Goal: Information Seeking & Learning: Learn about a topic

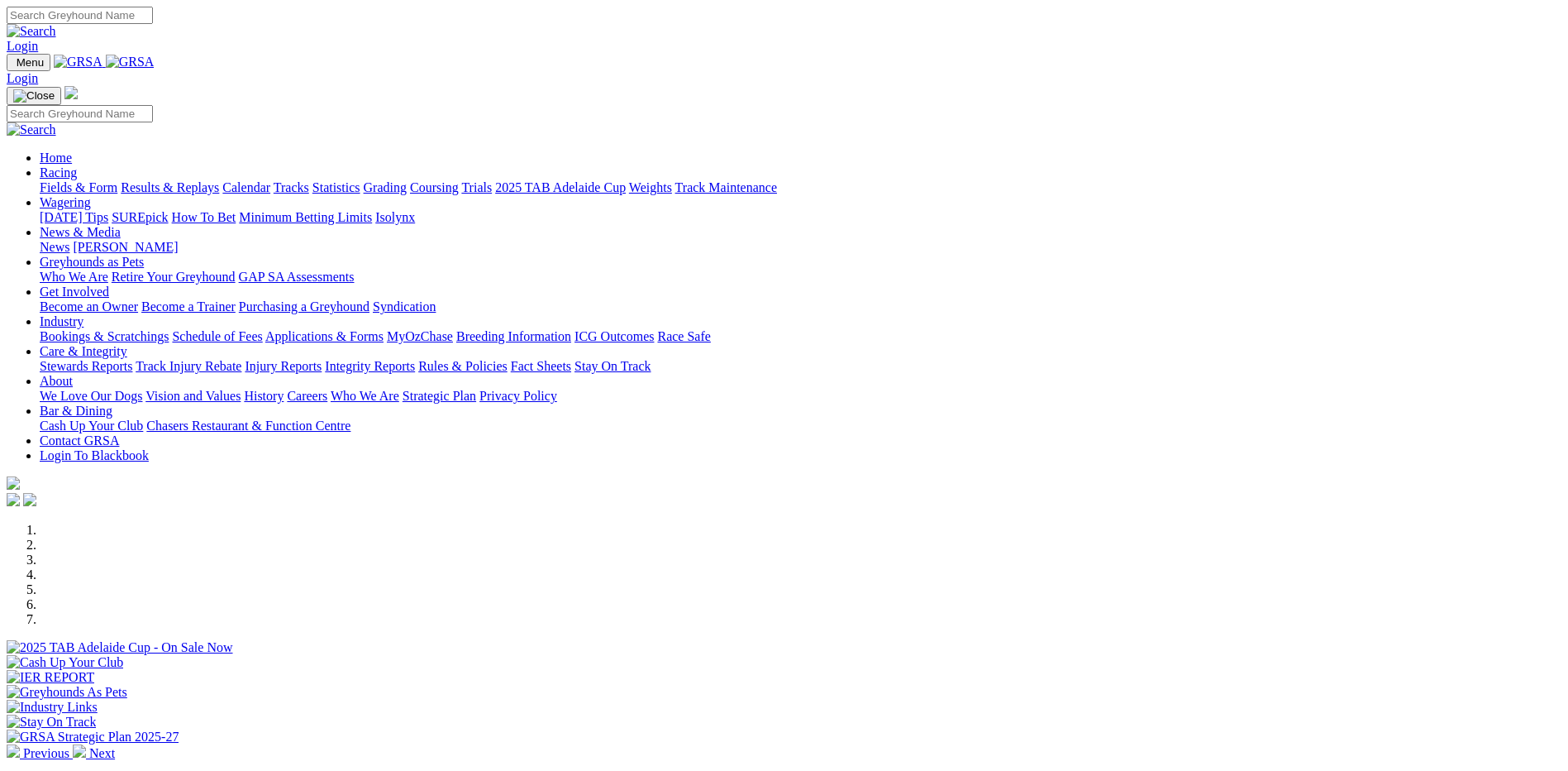
click at [219, 180] on link "Results & Replays" at bounding box center [170, 187] width 99 height 14
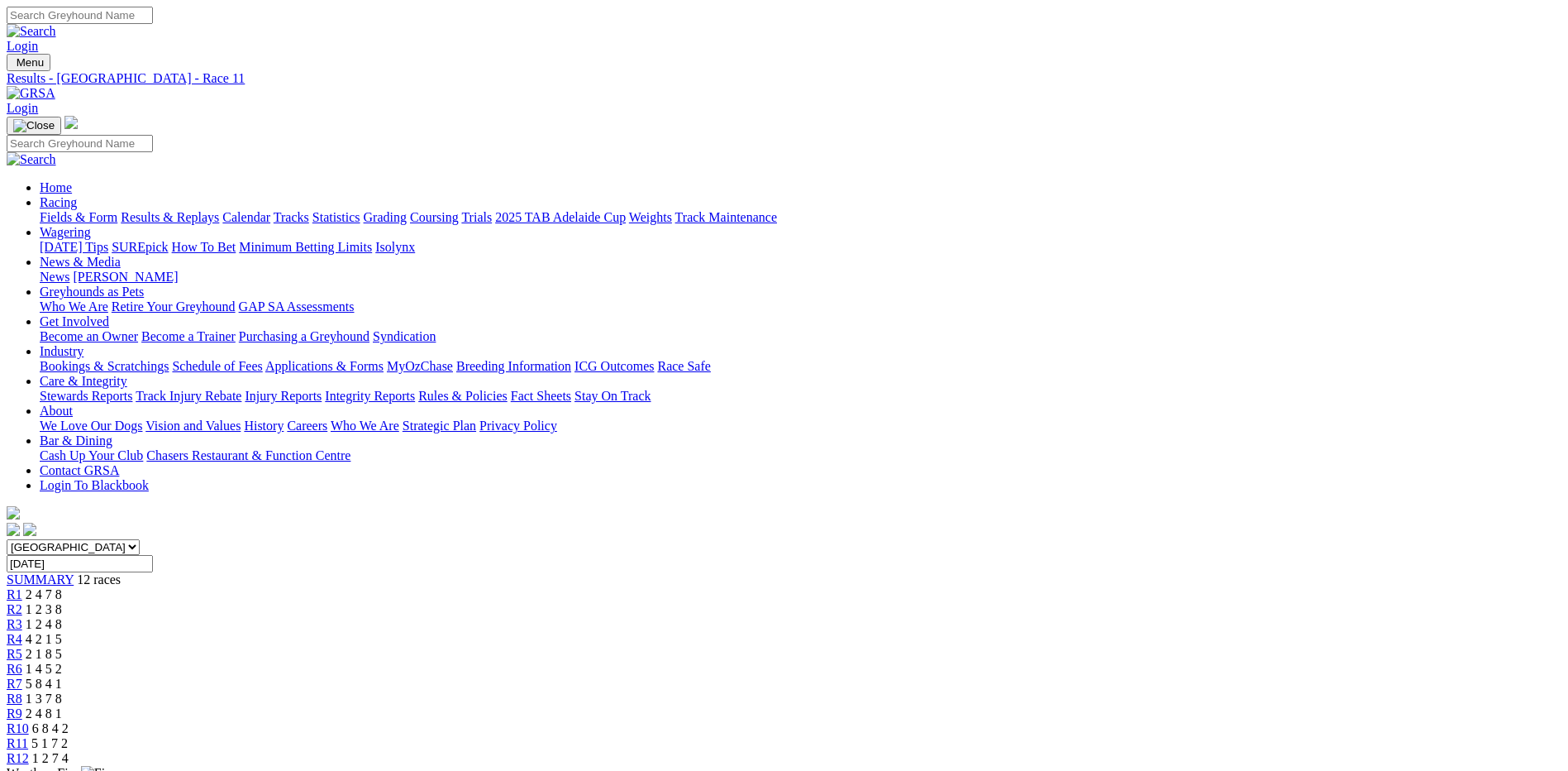
click at [117, 210] on link "Fields & Form" at bounding box center [78, 217] width 78 height 14
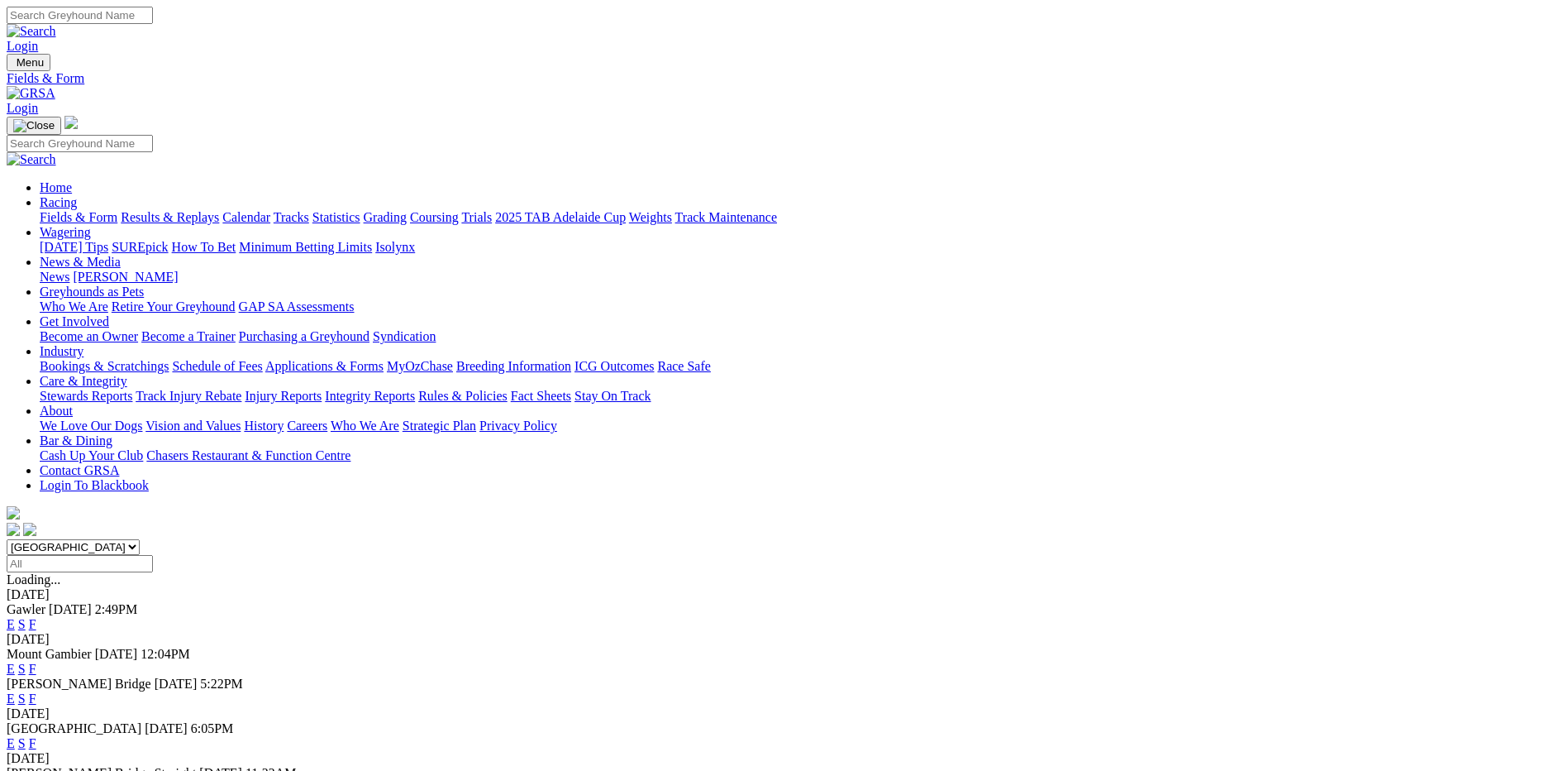
click at [37, 617] on link "F" at bounding box center [32, 624] width 8 height 14
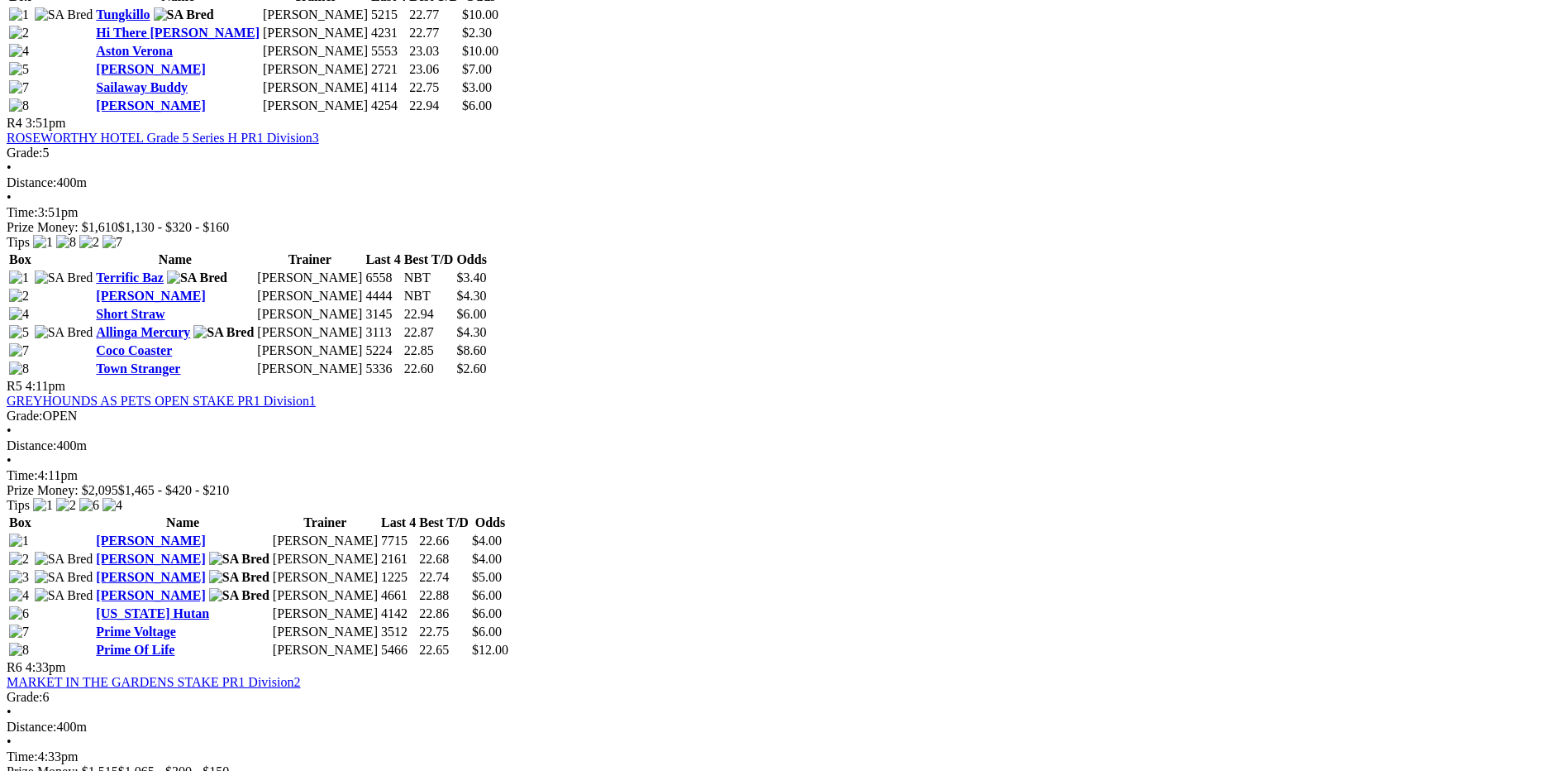
scroll to position [1406, 0]
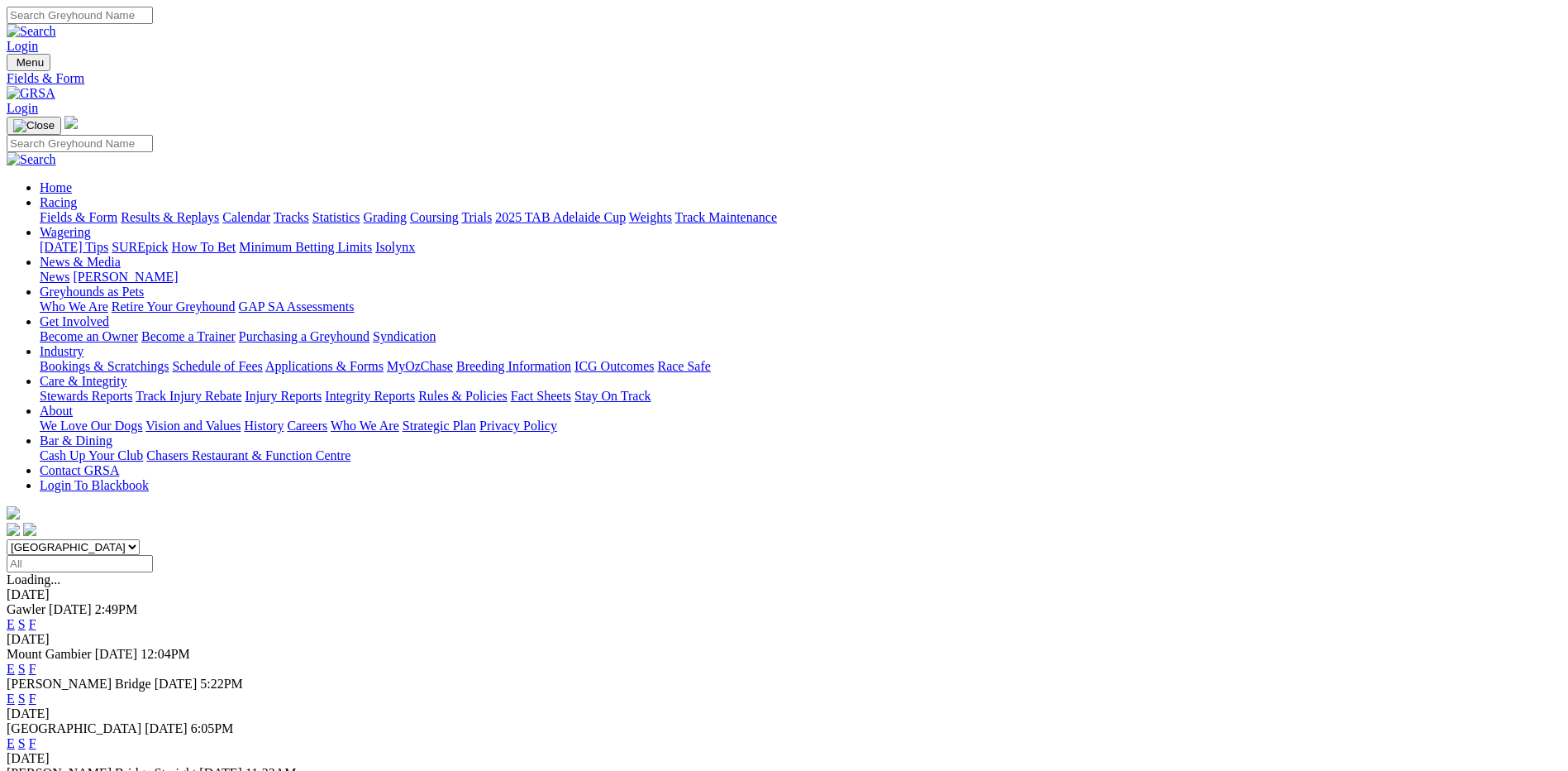
click at [37, 736] on link "F" at bounding box center [32, 743] width 8 height 14
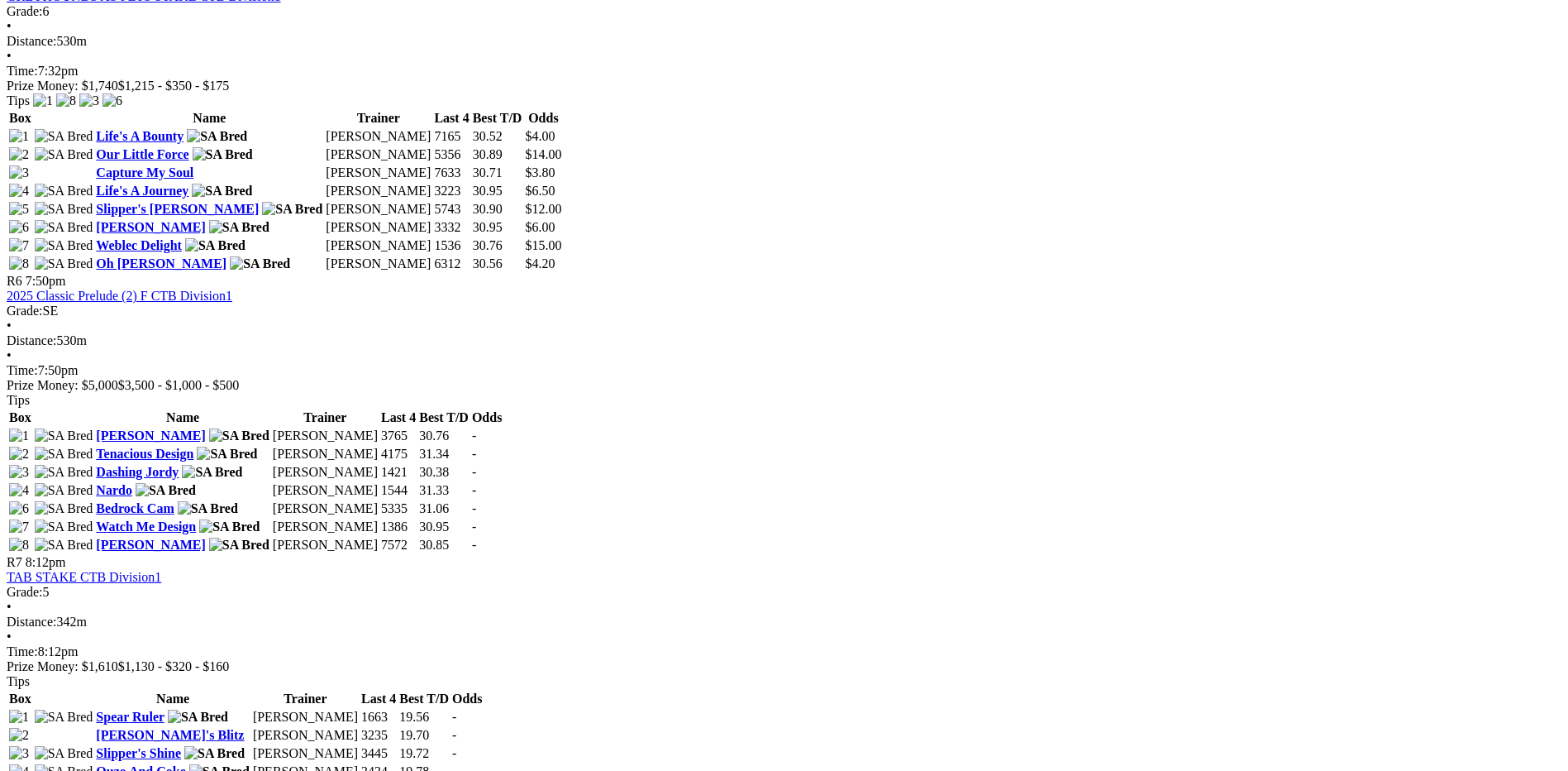
scroll to position [1984, 0]
